Goal: Task Accomplishment & Management: Manage account settings

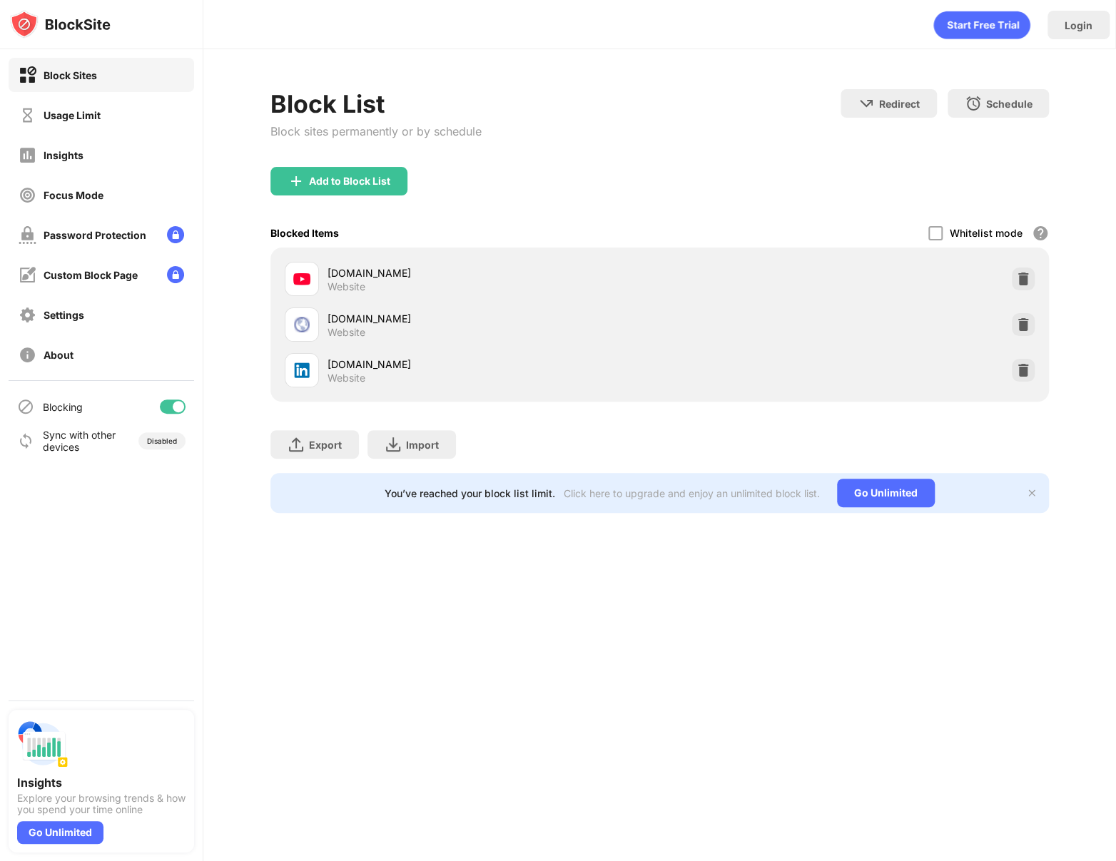
click at [169, 405] on div at bounding box center [173, 407] width 26 height 14
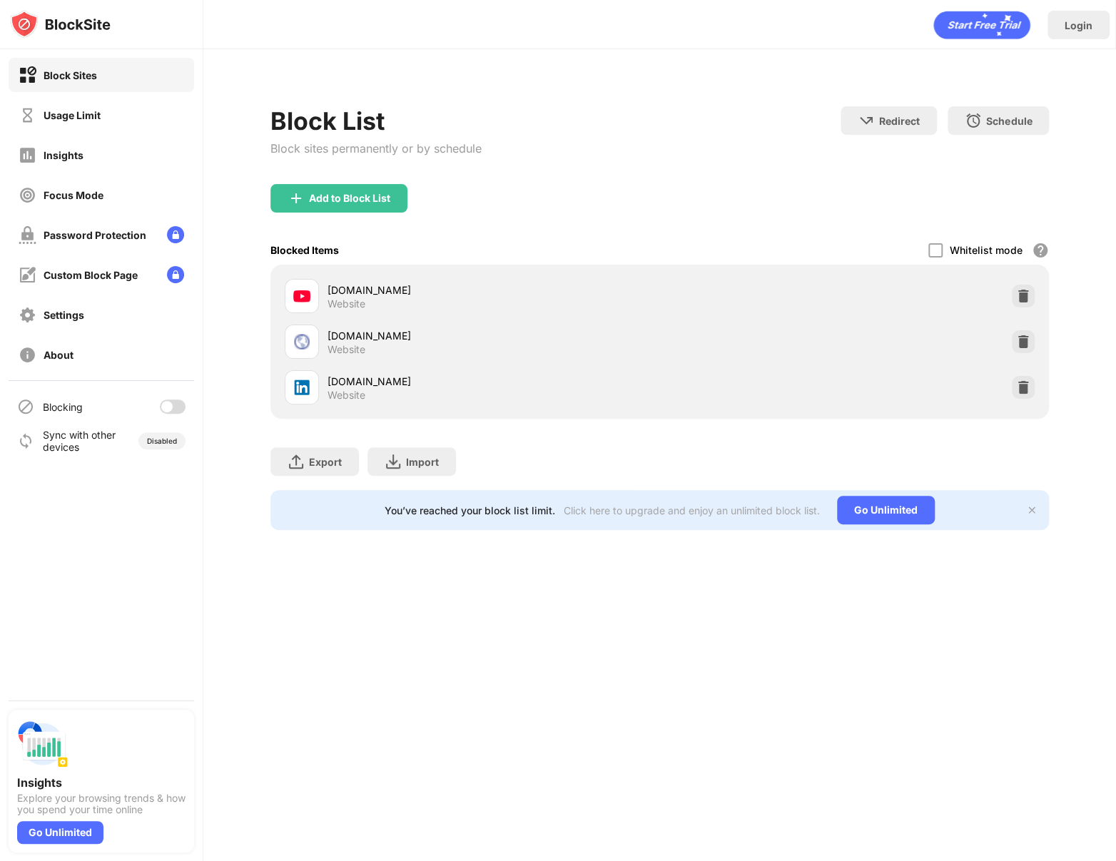
click at [186, 417] on div "Blocking" at bounding box center [102, 407] width 186 height 34
click at [176, 407] on div at bounding box center [173, 407] width 26 height 14
click at [171, 401] on div at bounding box center [173, 407] width 26 height 14
click at [166, 409] on div at bounding box center [166, 406] width 11 height 11
drag, startPoint x: 183, startPoint y: 409, endPoint x: 236, endPoint y: 380, distance: 60.0
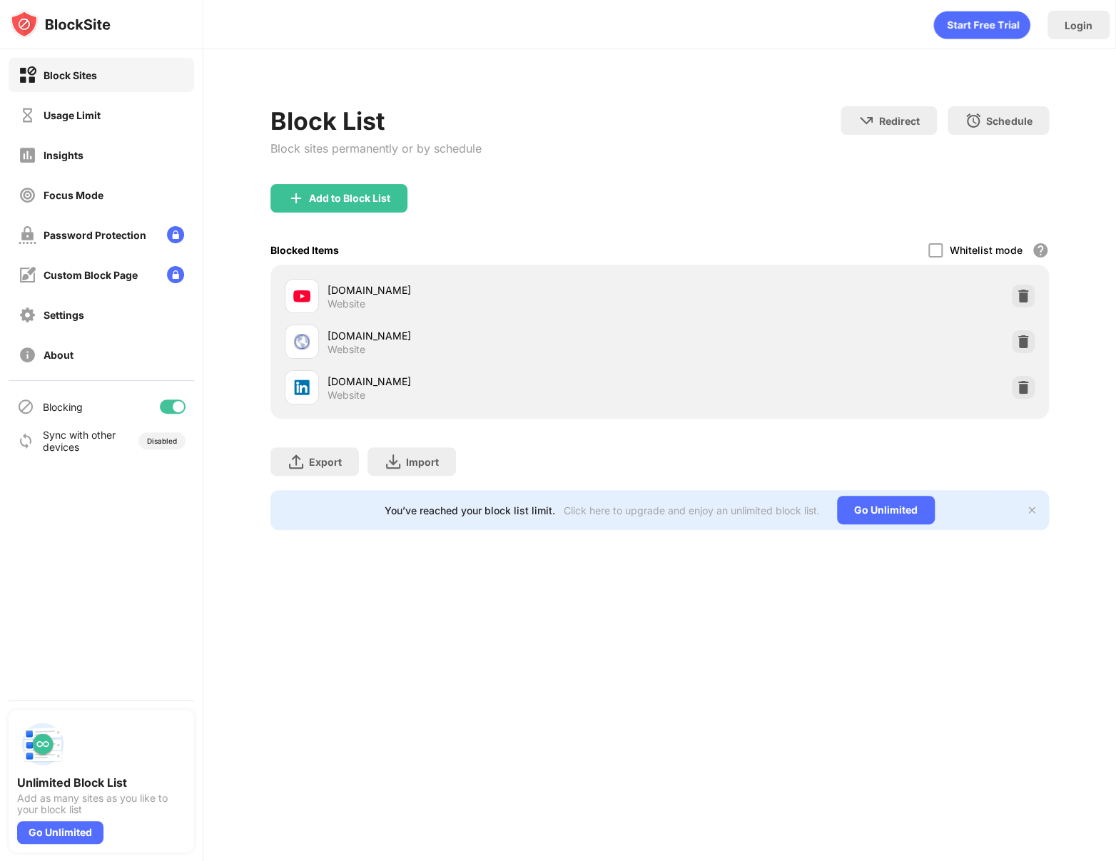
click at [183, 409] on div at bounding box center [173, 407] width 26 height 14
click at [173, 413] on div "Blocking" at bounding box center [102, 407] width 186 height 34
click at [174, 405] on div at bounding box center [173, 407] width 26 height 14
